Goal: Information Seeking & Learning: Learn about a topic

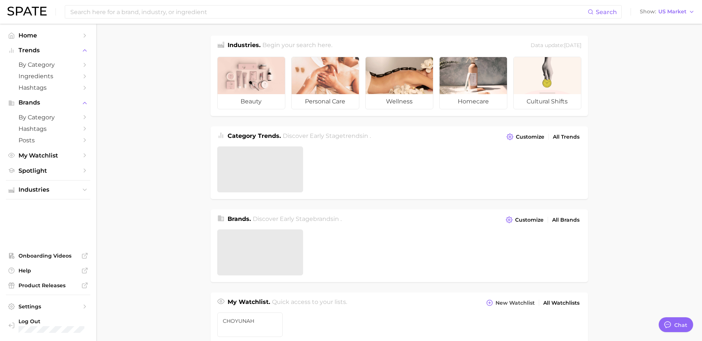
type textarea "x"
click at [631, 128] on main "Industries. Begin your search here. Data update: [DATE] beauty personal care we…" at bounding box center [399, 315] width 606 height 583
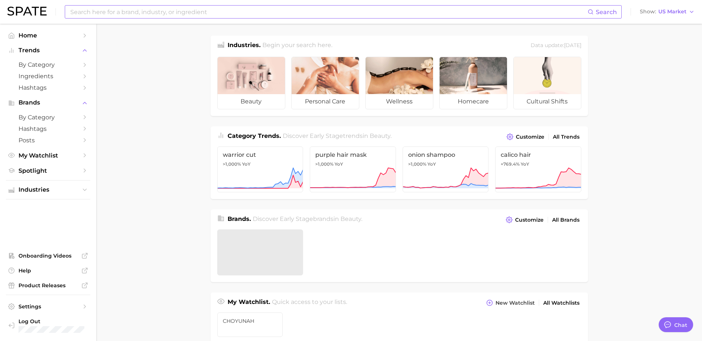
click at [171, 16] on input at bounding box center [329, 12] width 518 height 13
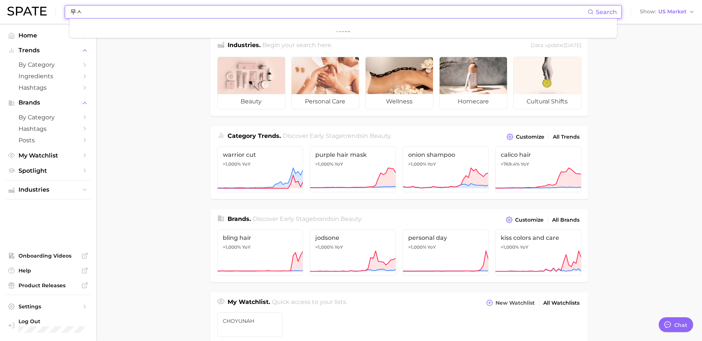
type input "무"
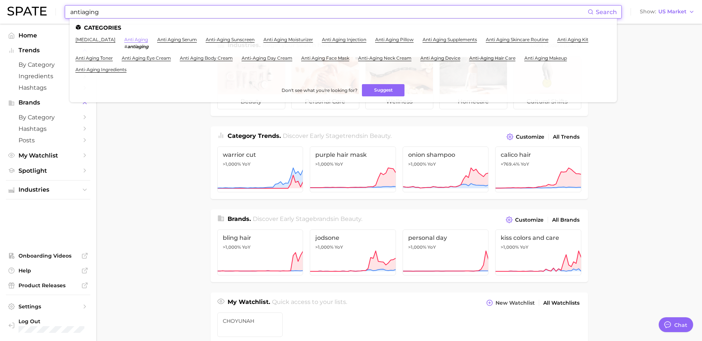
type input "antiaging"
click at [137, 38] on link "anti aging" at bounding box center [136, 40] width 24 height 6
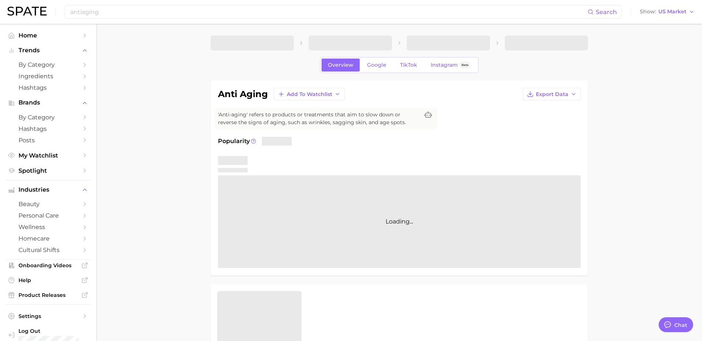
type textarea "x"
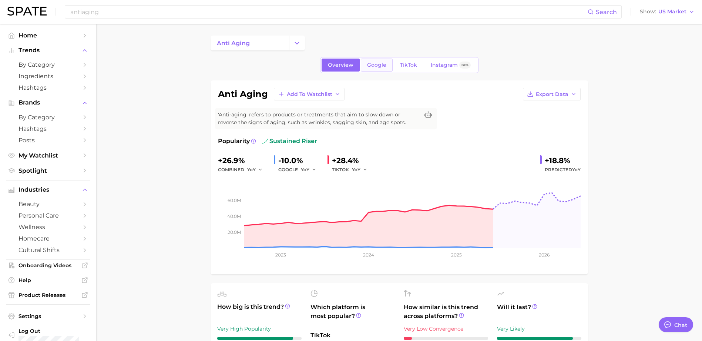
click at [362, 64] on link "Google" at bounding box center [377, 64] width 32 height 13
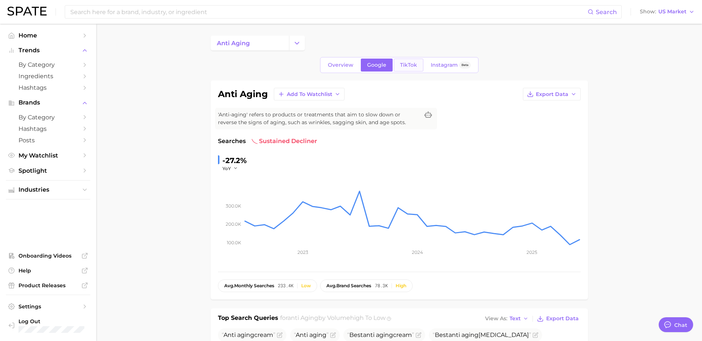
click at [414, 68] on link "TikTok" at bounding box center [409, 64] width 30 height 13
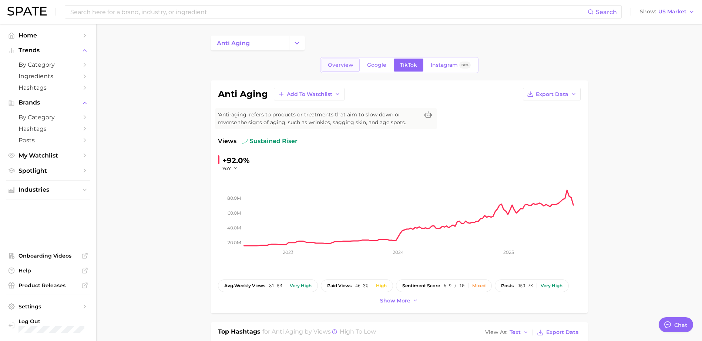
click at [340, 67] on span "Overview" at bounding box center [341, 65] width 26 height 6
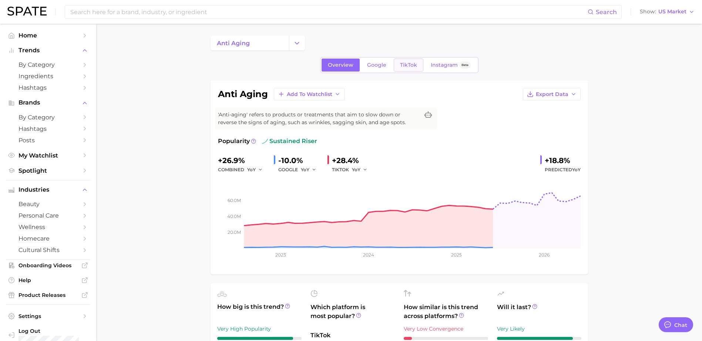
click at [410, 60] on link "TikTok" at bounding box center [409, 64] width 30 height 13
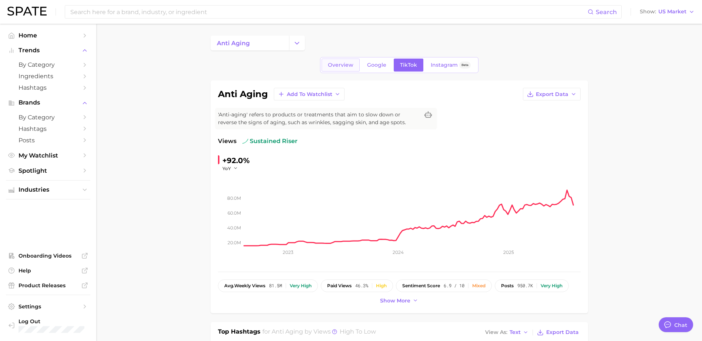
click at [342, 63] on span "Overview" at bounding box center [341, 65] width 26 height 6
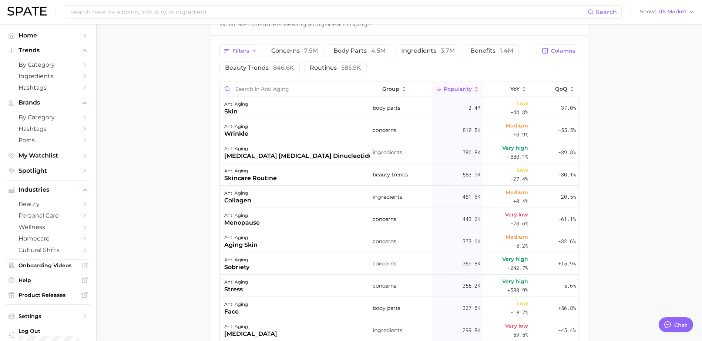
scroll to position [395, 0]
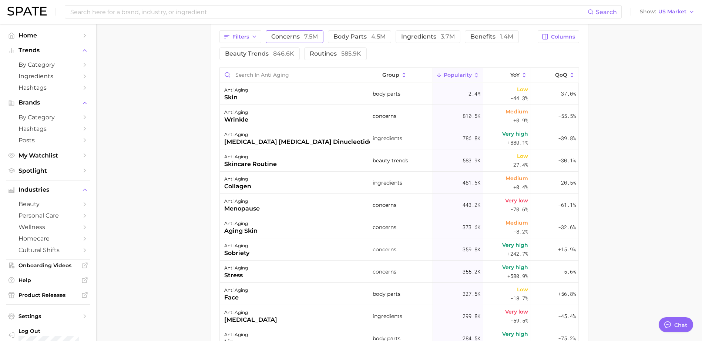
click at [305, 43] on button "concerns 7.5m" at bounding box center [295, 36] width 58 height 13
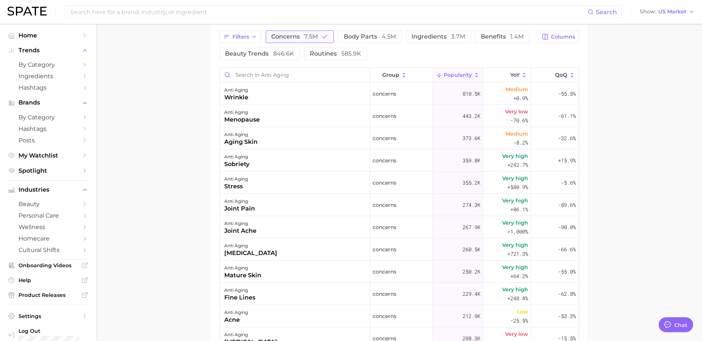
click at [301, 31] on button "concerns 7.5m" at bounding box center [300, 36] width 68 height 13
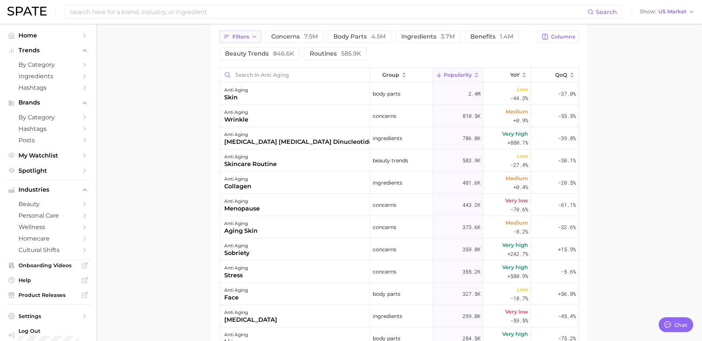
click at [254, 39] on icon "button" at bounding box center [254, 37] width 6 height 6
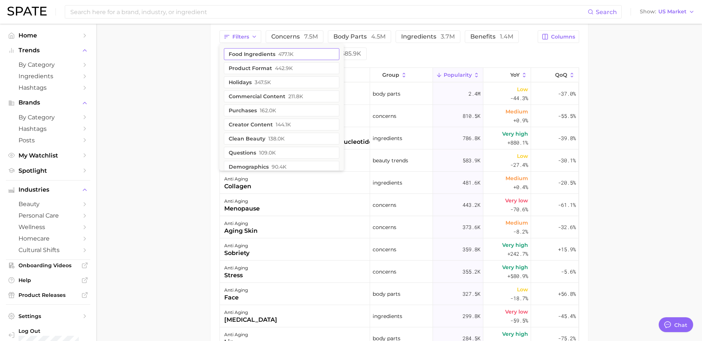
click at [265, 69] on button "product format 442.9k" at bounding box center [281, 68] width 115 height 12
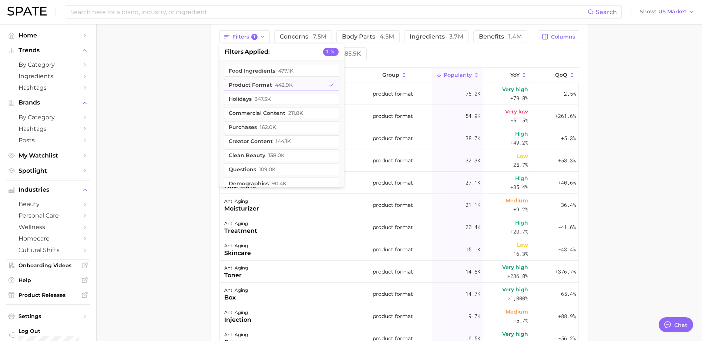
click at [173, 125] on main "anti aging Overview Google TikTok Instagram Beta anti aging Add to Watchlist Ex…" at bounding box center [399, 41] width 606 height 825
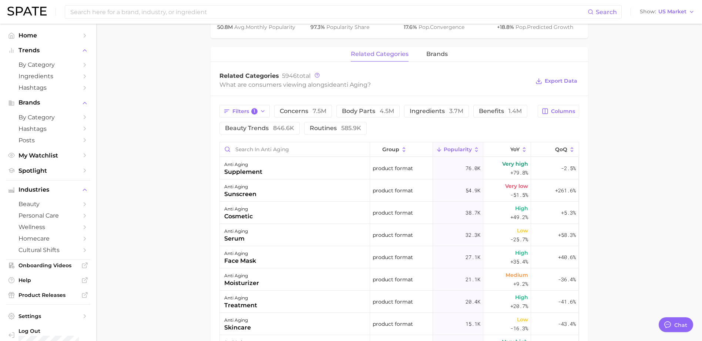
scroll to position [296, 0]
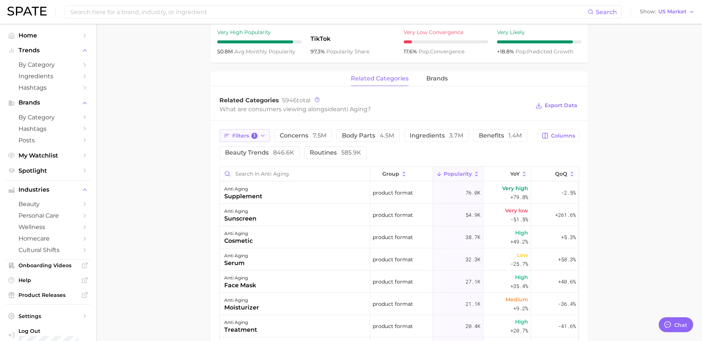
click at [251, 136] on span "1" at bounding box center [254, 136] width 7 height 7
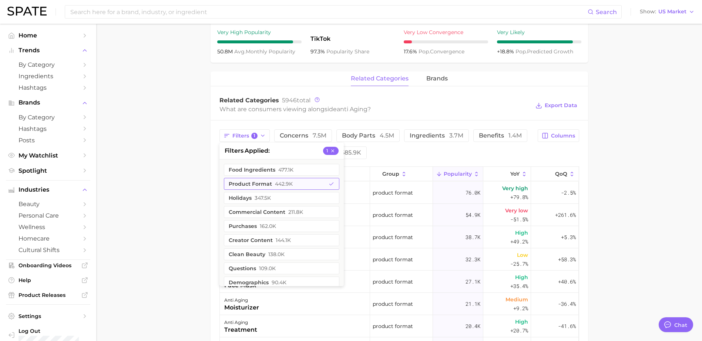
click at [275, 186] on span "442.9k" at bounding box center [284, 184] width 18 height 6
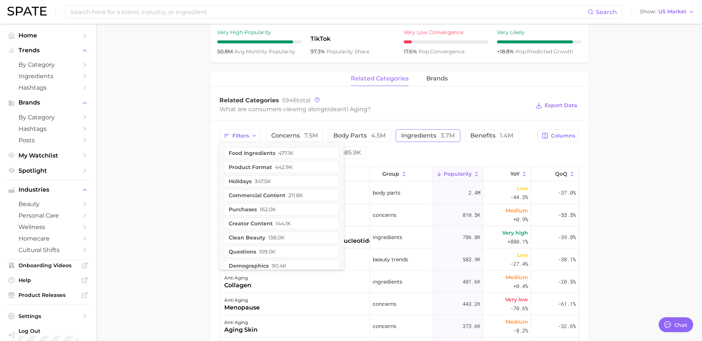
click at [427, 134] on span "ingredients 3.7m" at bounding box center [428, 136] width 54 height 6
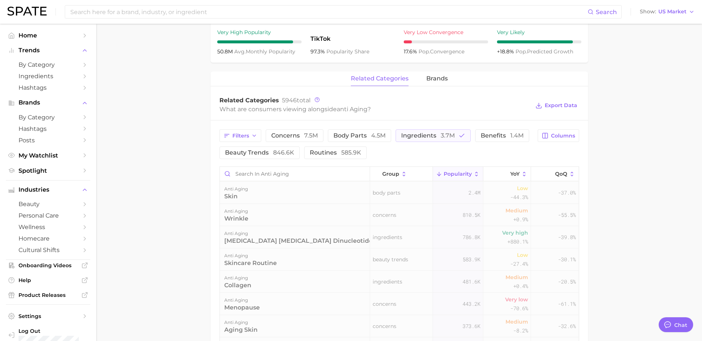
click at [624, 161] on main "anti aging Overview Google TikTok Instagram Beta anti aging Add to Watchlist Ex…" at bounding box center [399, 140] width 606 height 825
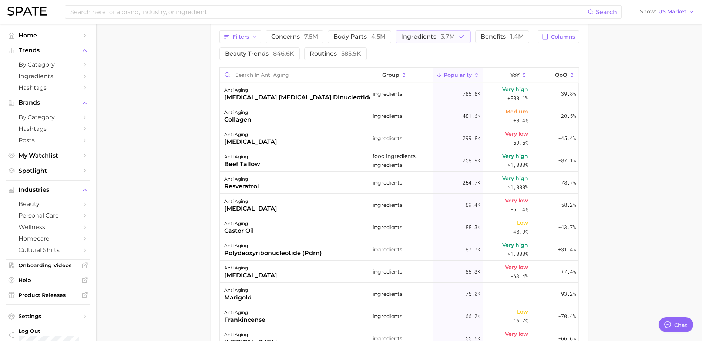
scroll to position [0, 0]
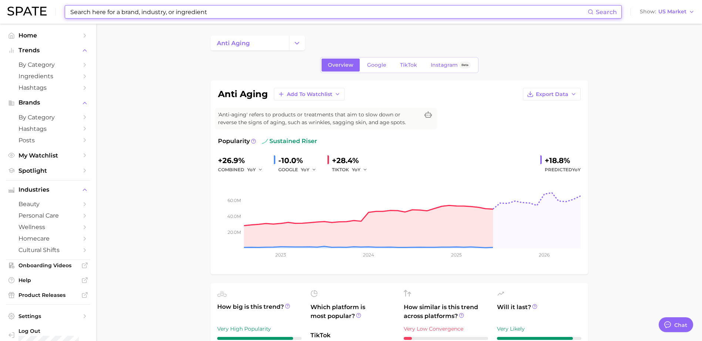
click at [257, 7] on input at bounding box center [329, 12] width 518 height 13
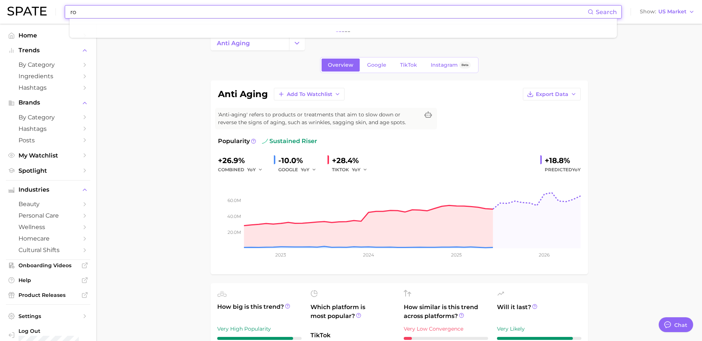
type input "r"
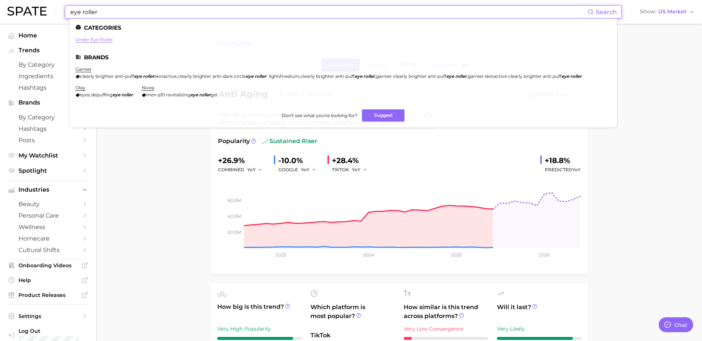
type input "eye roller"
click at [88, 40] on link "under eye roller" at bounding box center [94, 40] width 37 height 6
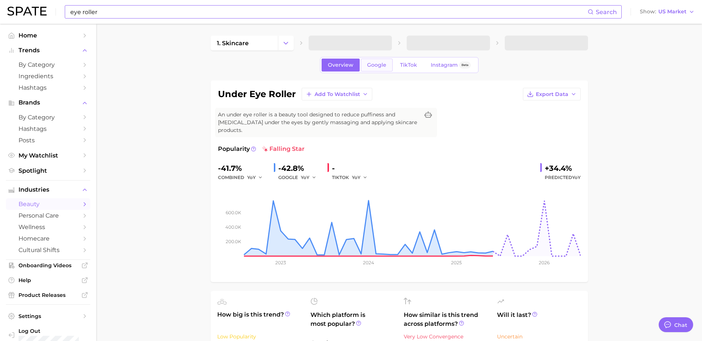
click at [381, 62] on span "Google" at bounding box center [376, 65] width 19 height 6
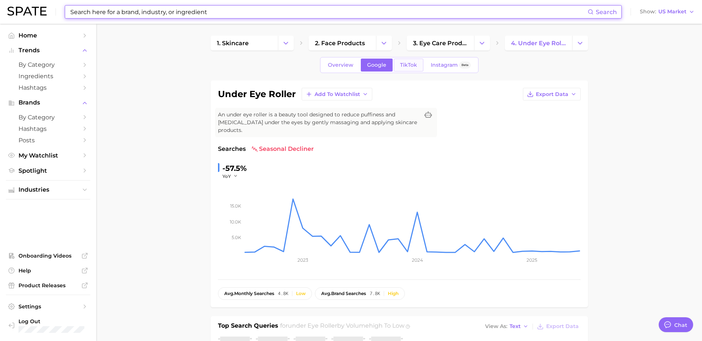
click at [403, 65] on span "TikTok" at bounding box center [408, 65] width 17 height 6
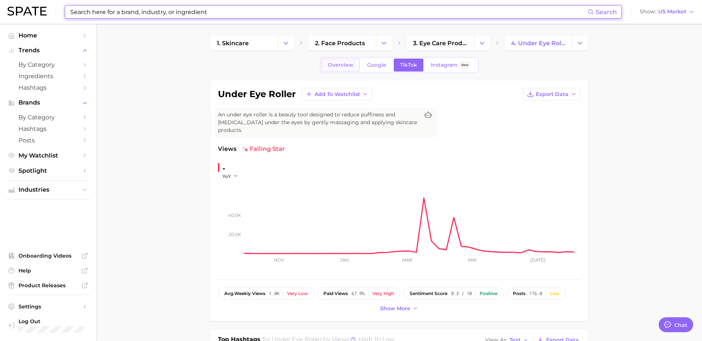
click at [351, 64] on span "Overview" at bounding box center [341, 65] width 26 height 6
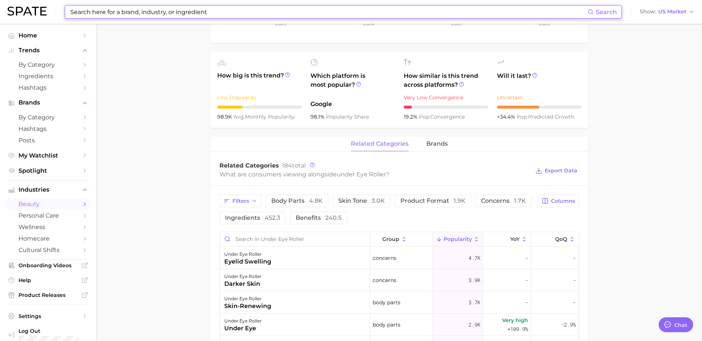
scroll to position [395, 0]
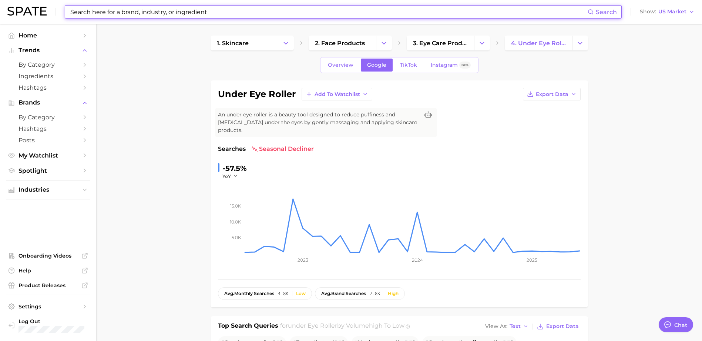
drag, startPoint x: 599, startPoint y: 26, endPoint x: 604, endPoint y: 31, distance: 7.6
type input "eye roller"
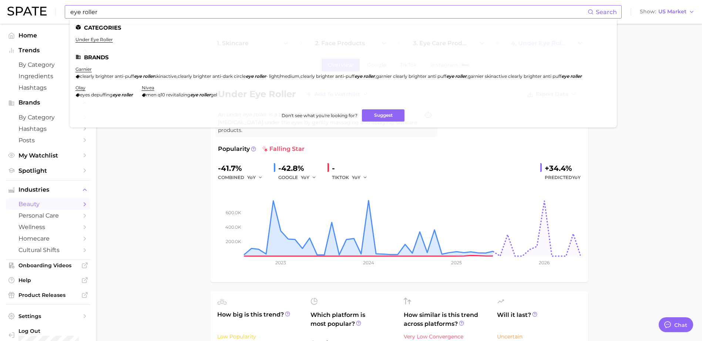
drag, startPoint x: 582, startPoint y: 71, endPoint x: 586, endPoint y: 67, distance: 5.5
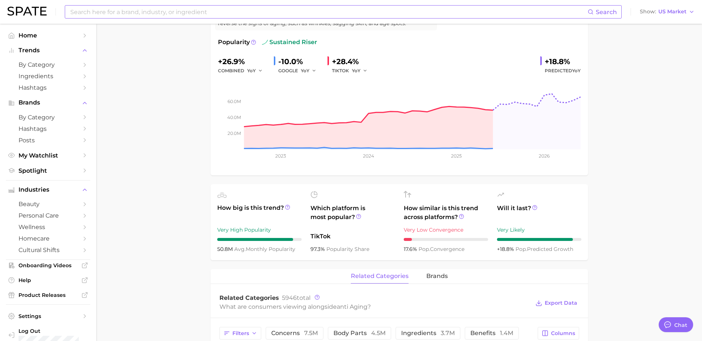
scroll to position [296, 0]
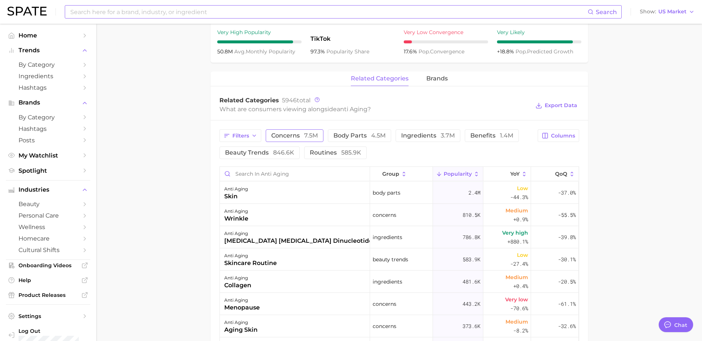
click at [278, 136] on span "concerns 7.5m" at bounding box center [294, 136] width 47 height 6
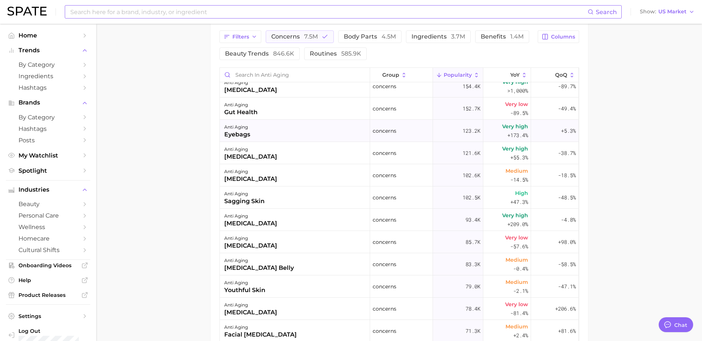
click at [262, 127] on div "anti aging eyebags" at bounding box center [295, 131] width 150 height 22
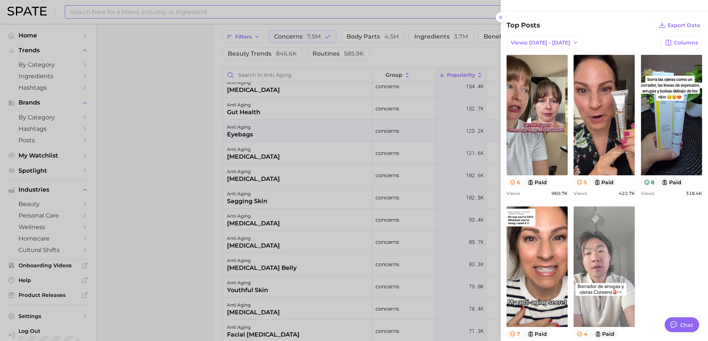
scroll to position [246, 0]
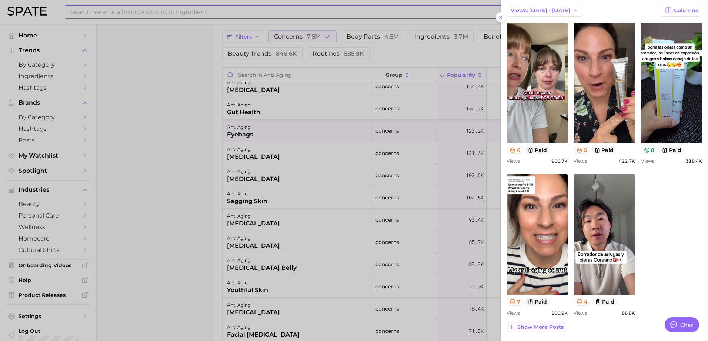
click at [550, 325] on span "Show more posts" at bounding box center [540, 327] width 46 height 6
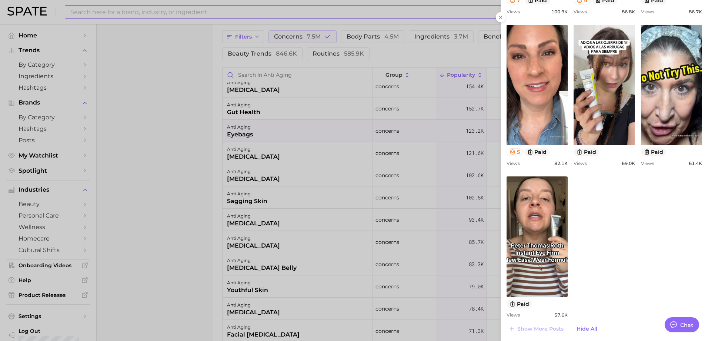
scroll to position [549, 0]
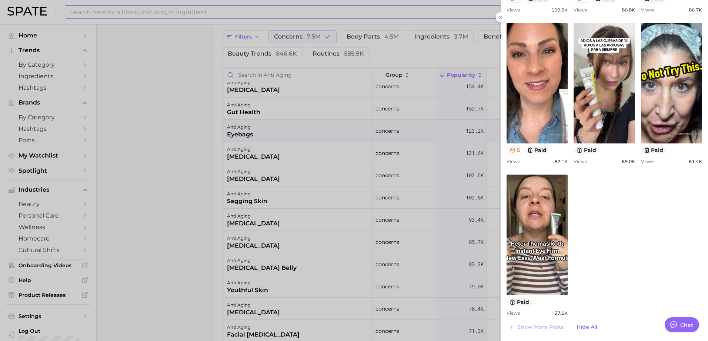
click at [148, 173] on div at bounding box center [354, 170] width 708 height 341
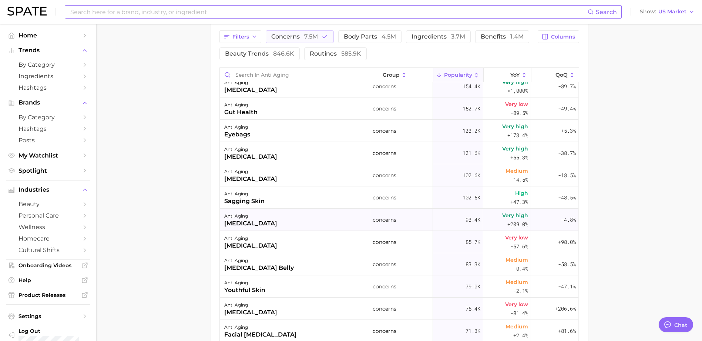
click at [282, 222] on div "anti aging [MEDICAL_DATA]" at bounding box center [295, 219] width 150 height 22
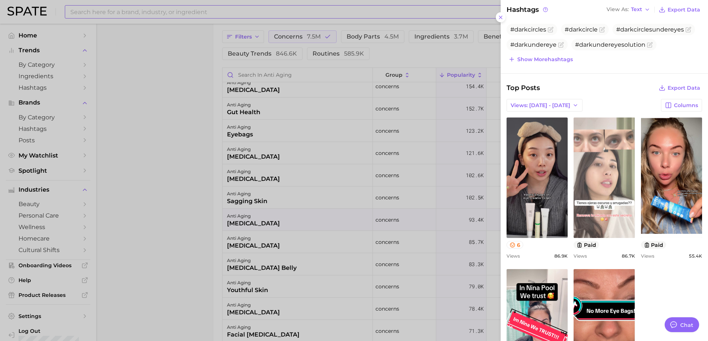
scroll to position [0, 0]
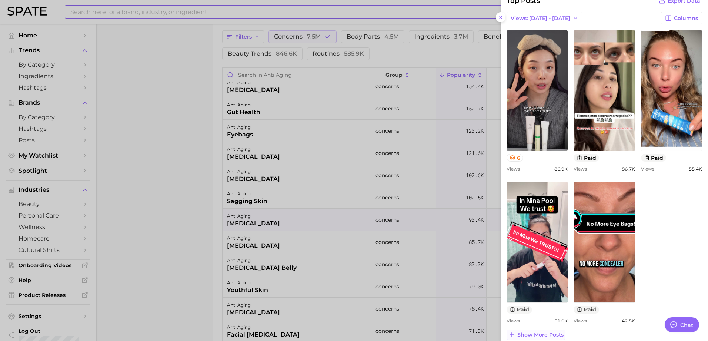
click at [549, 331] on span "Show more posts" at bounding box center [540, 334] width 46 height 6
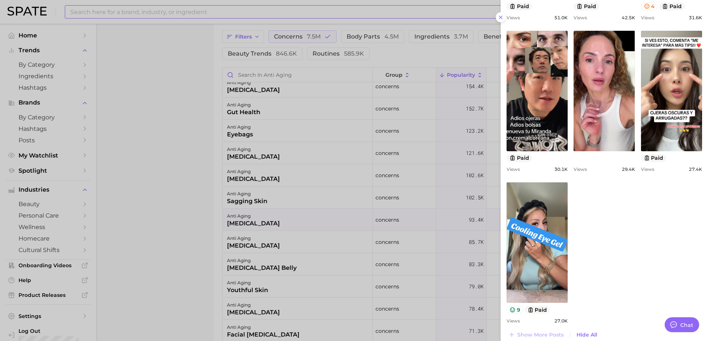
click at [176, 228] on div at bounding box center [354, 170] width 708 height 341
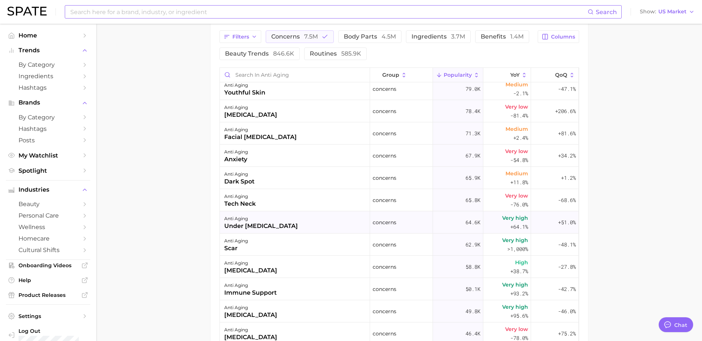
click at [293, 218] on div "anti aging under [MEDICAL_DATA]" at bounding box center [295, 222] width 150 height 22
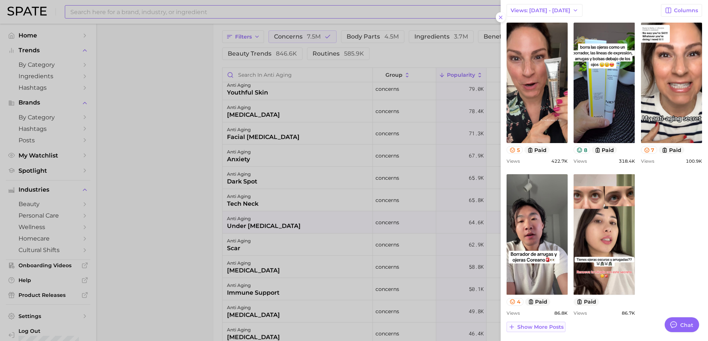
click at [549, 329] on span "Show more posts" at bounding box center [540, 327] width 46 height 6
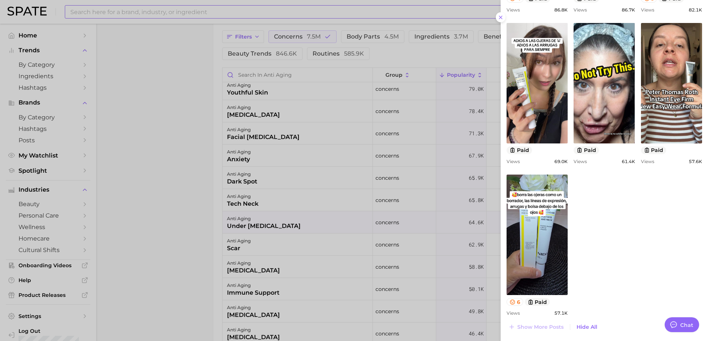
click at [350, 197] on div at bounding box center [354, 170] width 708 height 341
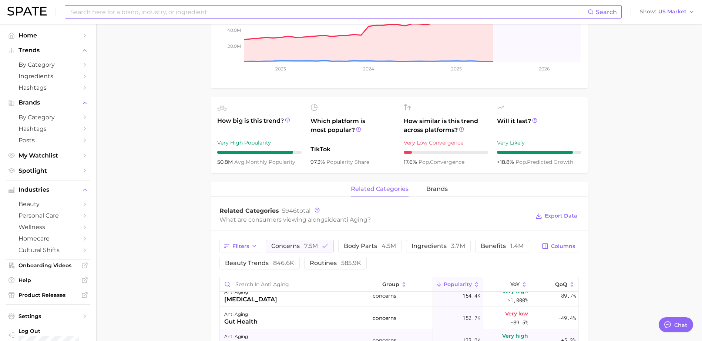
scroll to position [296, 0]
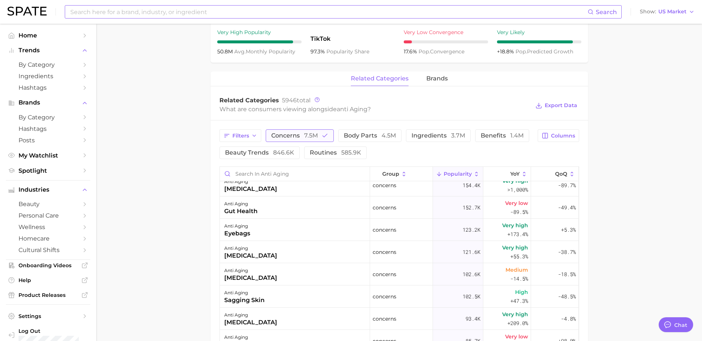
click at [325, 133] on icon "button" at bounding box center [325, 135] width 7 height 7
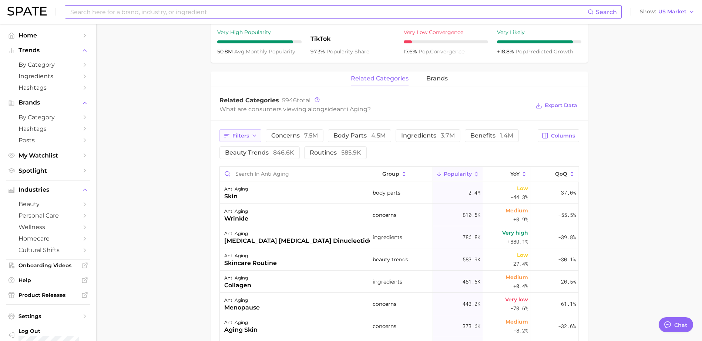
click at [256, 134] on icon "button" at bounding box center [254, 136] width 6 height 6
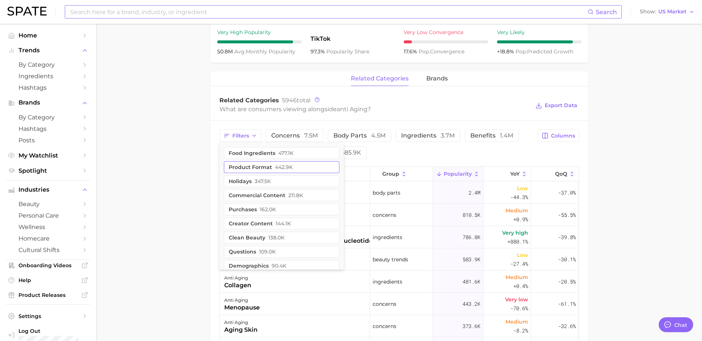
click at [265, 168] on button "product format 442.9k" at bounding box center [281, 167] width 115 height 12
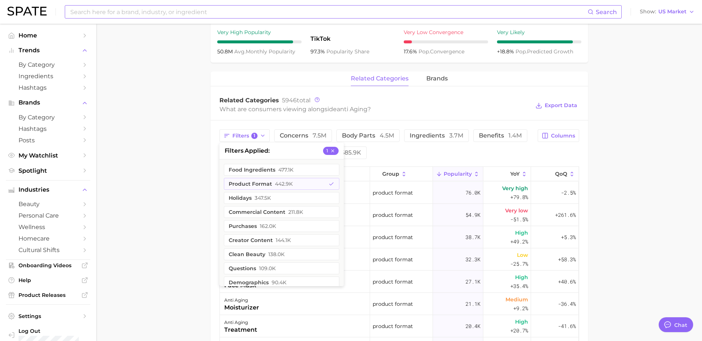
click at [172, 177] on main "anti aging Overview Google TikTok Instagram Beta anti aging Add to Watchlist Ex…" at bounding box center [399, 140] width 606 height 825
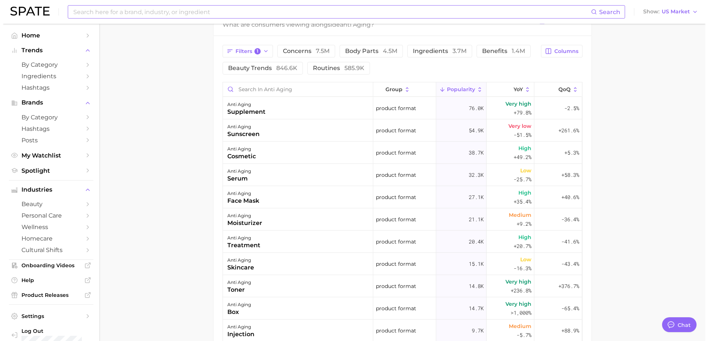
scroll to position [395, 0]
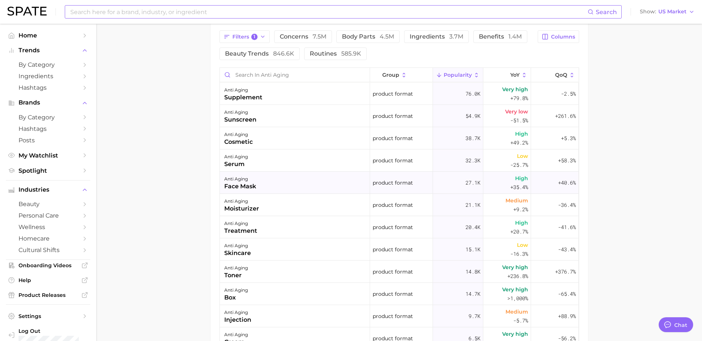
click at [269, 181] on div "anti aging face mask" at bounding box center [295, 182] width 150 height 22
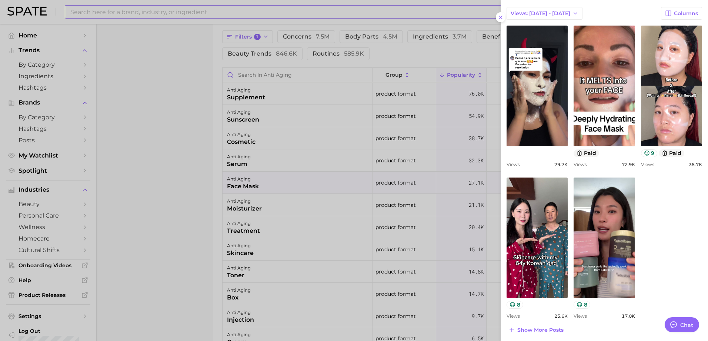
scroll to position [310, 0]
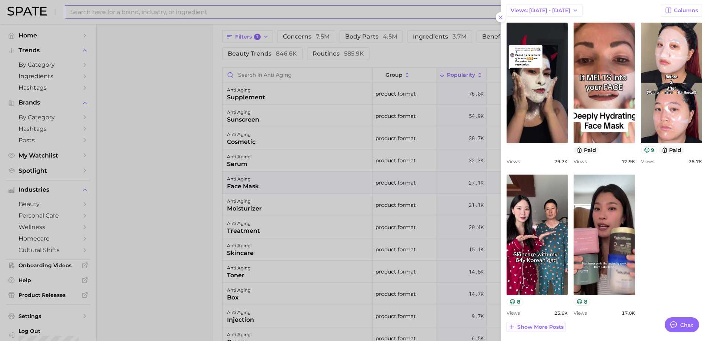
click at [541, 325] on span "Show more posts" at bounding box center [540, 327] width 46 height 6
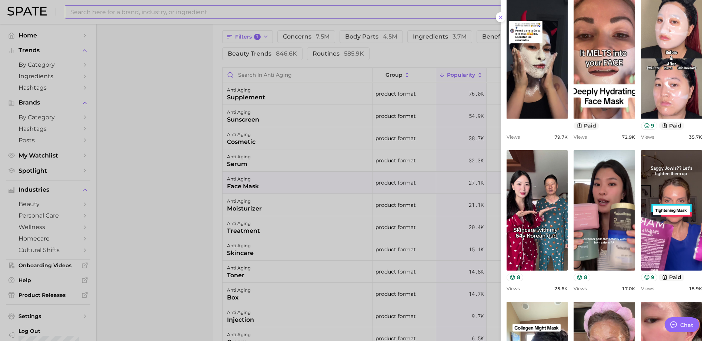
scroll to position [309, 0]
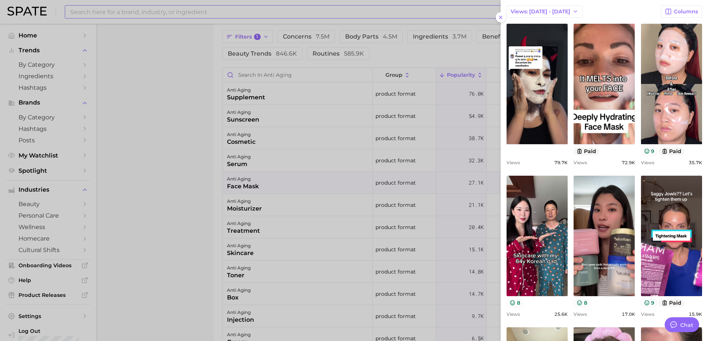
click at [311, 186] on div at bounding box center [354, 170] width 708 height 341
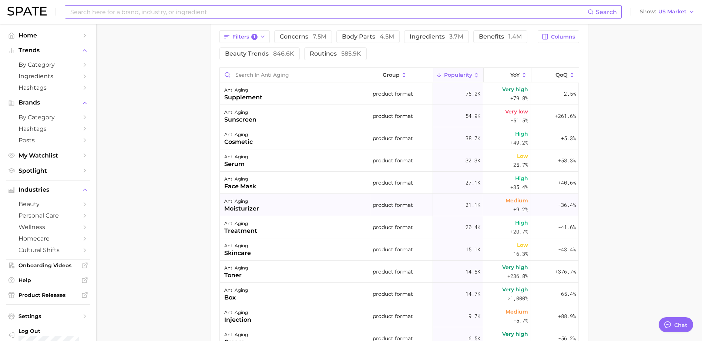
click at [317, 203] on div "anti aging moisturizer" at bounding box center [295, 205] width 150 height 22
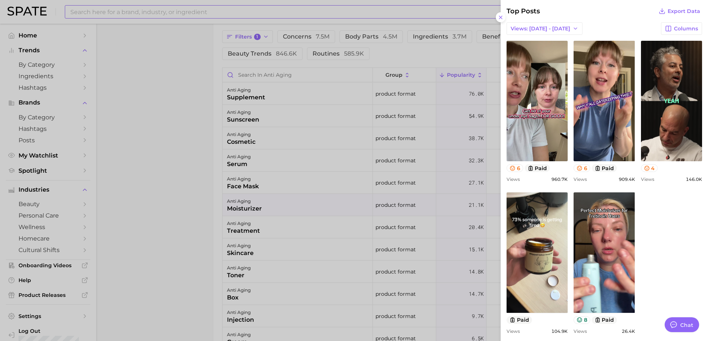
scroll to position [322, 0]
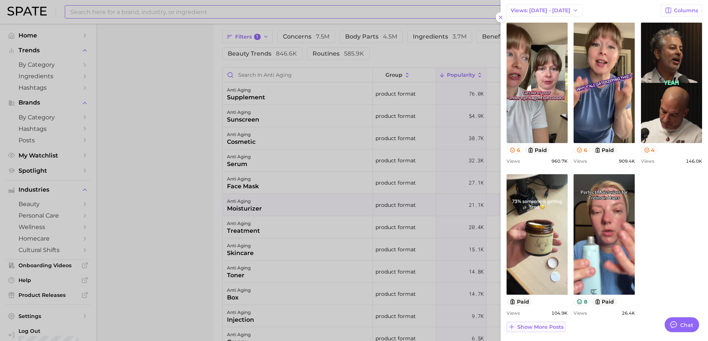
click at [533, 329] on span "Show more posts" at bounding box center [540, 327] width 46 height 6
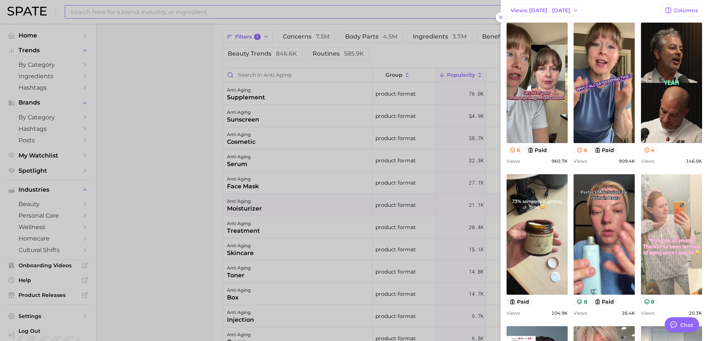
scroll to position [0, 0]
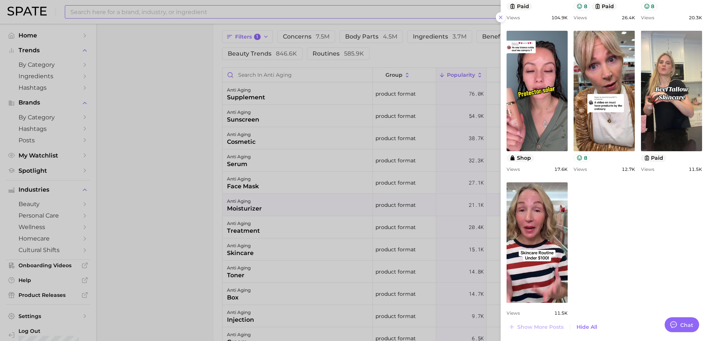
click at [424, 219] on div at bounding box center [354, 170] width 708 height 341
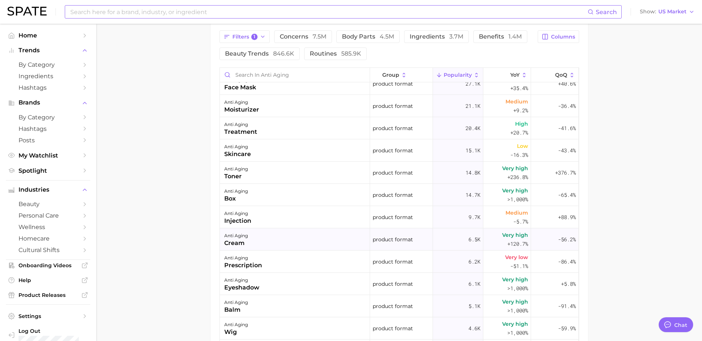
click at [301, 237] on div "[MEDICAL_DATA]" at bounding box center [295, 239] width 150 height 22
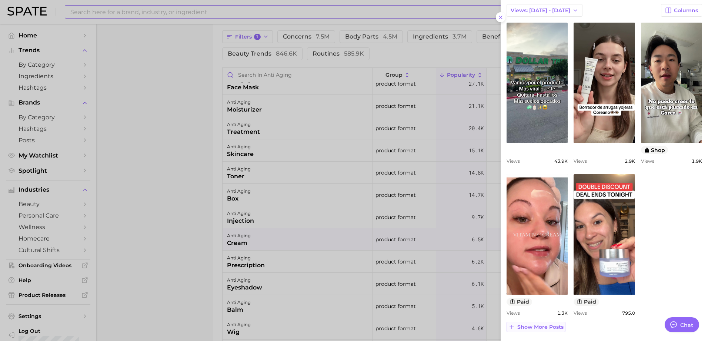
click at [553, 326] on span "Show more posts" at bounding box center [540, 327] width 46 height 6
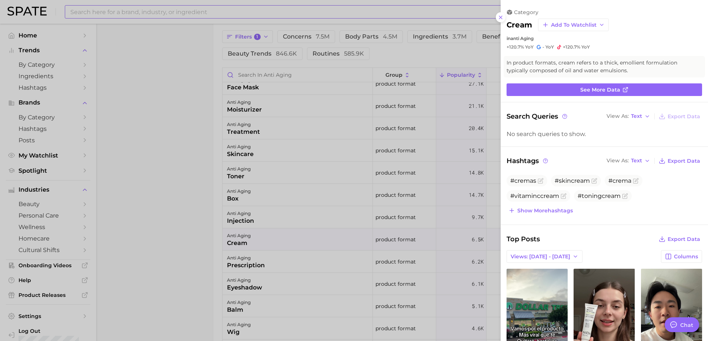
click at [436, 140] on div at bounding box center [354, 170] width 708 height 341
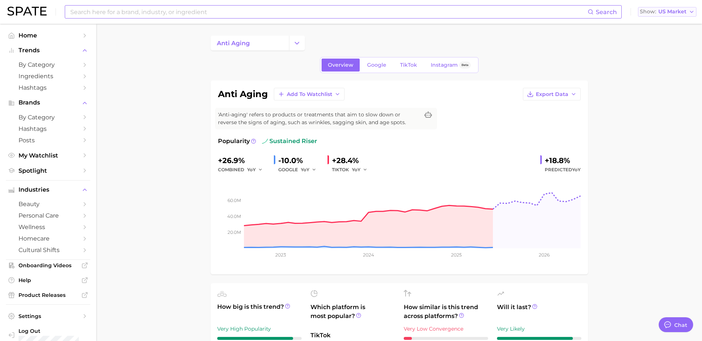
click at [678, 14] on span "US Market" at bounding box center [672, 12] width 28 height 4
click at [666, 74] on button "[GEOGRAPHIC_DATA]" at bounding box center [664, 77] width 65 height 13
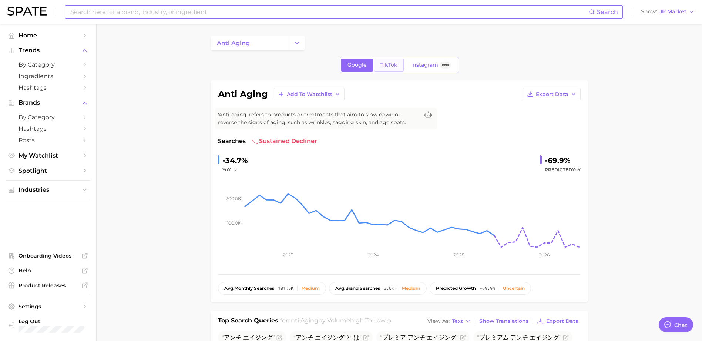
click at [393, 65] on span "TikTok" at bounding box center [389, 65] width 17 height 6
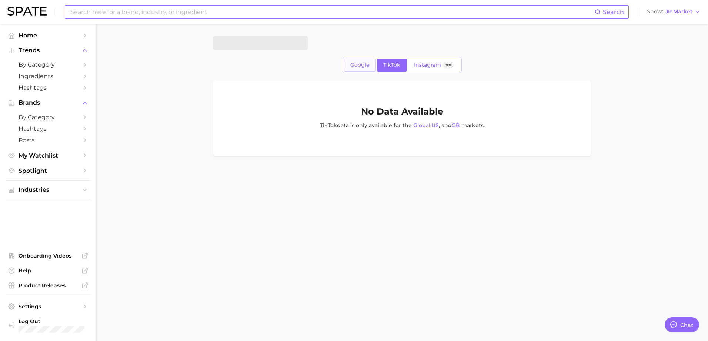
click at [358, 65] on span "Google" at bounding box center [359, 65] width 19 height 6
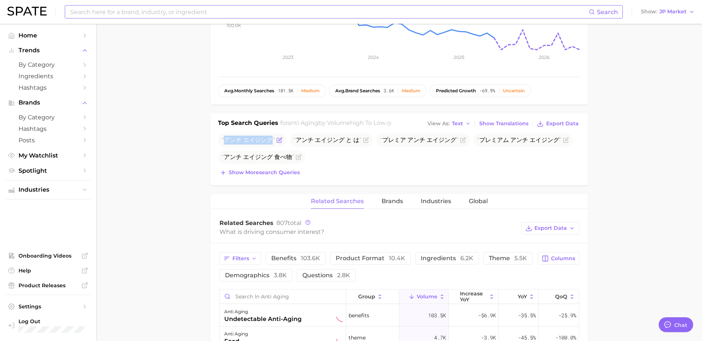
drag, startPoint x: 225, startPoint y: 140, endPoint x: 270, endPoint y: 141, distance: 44.8
click at [270, 141] on span "アンチ エイジング" at bounding box center [248, 139] width 53 height 7
copy span "アンチ エイジング"
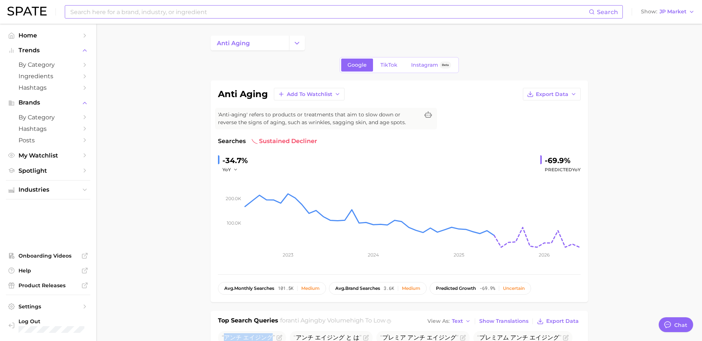
click at [256, 14] on input at bounding box center [329, 12] width 519 height 13
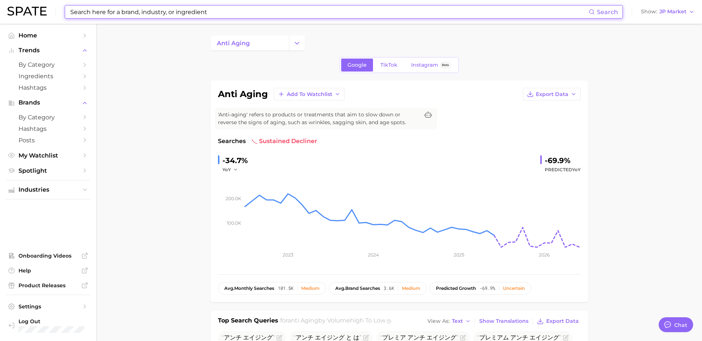
paste input "アンチ エイジング"
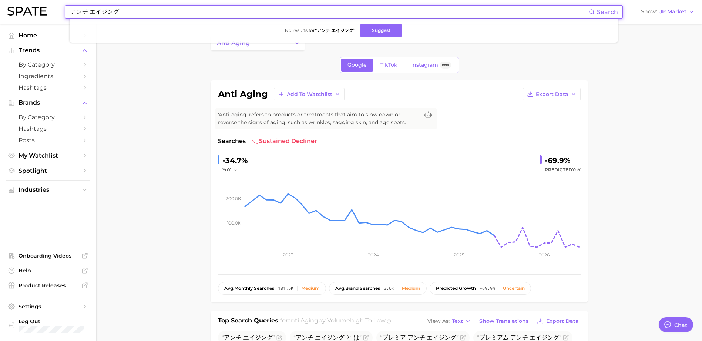
type input "アンチ エイジング"
